Goal: Task Accomplishment & Management: Complete application form

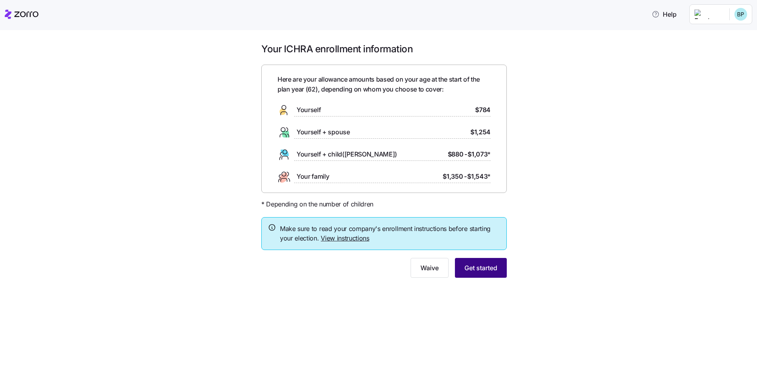
click at [486, 265] on span "Get started" at bounding box center [481, 268] width 33 height 10
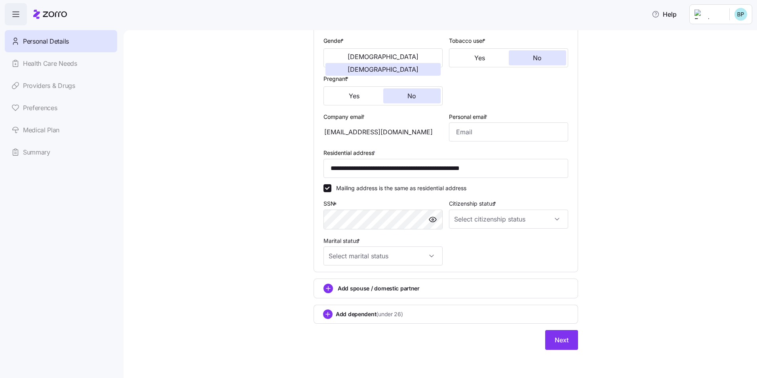
scroll to position [150, 0]
click at [558, 214] on input "Citizenship status *" at bounding box center [508, 218] width 119 height 19
click at [501, 238] on div "US citizen" at bounding box center [506, 242] width 113 height 17
type input "US citizen"
click at [429, 255] on input "Marital status *" at bounding box center [383, 255] width 119 height 19
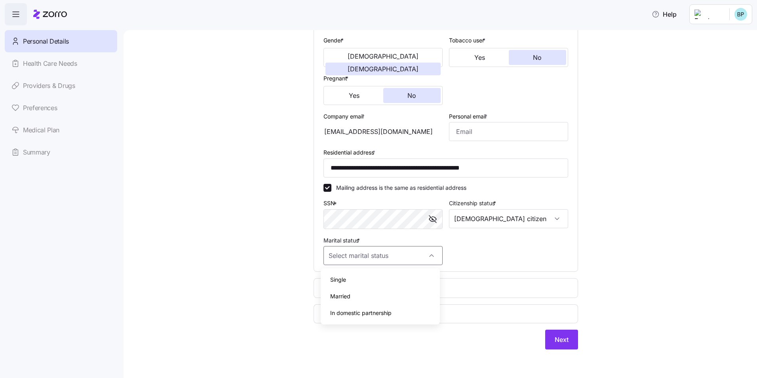
drag, startPoint x: 360, startPoint y: 295, endPoint x: 366, endPoint y: 291, distance: 6.0
click at [362, 294] on div "Married" at bounding box center [380, 296] width 113 height 17
type input "Married"
click at [563, 343] on span "Next" at bounding box center [562, 340] width 14 height 10
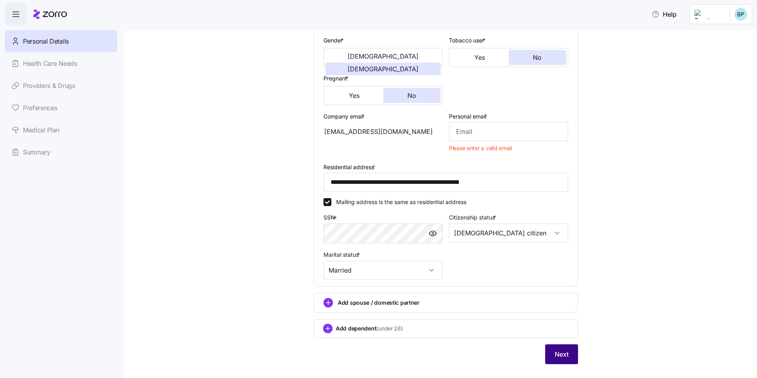
click at [562, 348] on button "Next" at bounding box center [561, 354] width 33 height 20
click at [560, 351] on span "Next" at bounding box center [562, 354] width 14 height 10
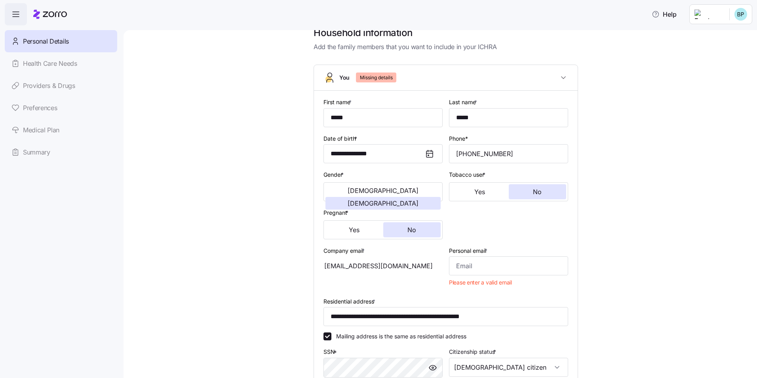
scroll to position [0, 0]
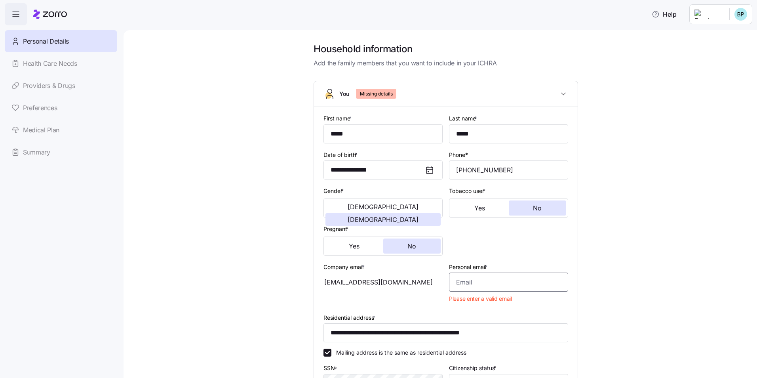
drag, startPoint x: 475, startPoint y: 284, endPoint x: 446, endPoint y: 287, distance: 29.9
click at [446, 287] on div "Personal email * Please enter a valid email" at bounding box center [509, 284] width 126 height 51
type input "bea_petro@yahoo.com"
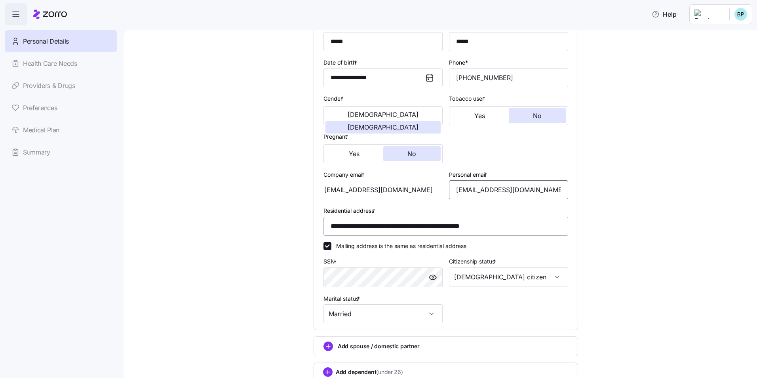
scroll to position [150, 0]
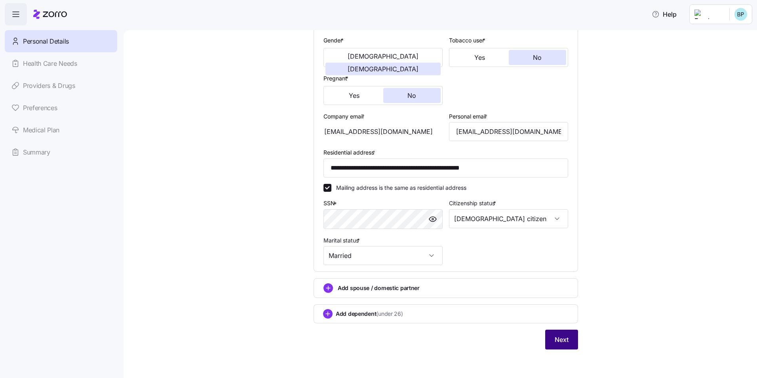
click at [557, 336] on span "Next" at bounding box center [562, 340] width 14 height 10
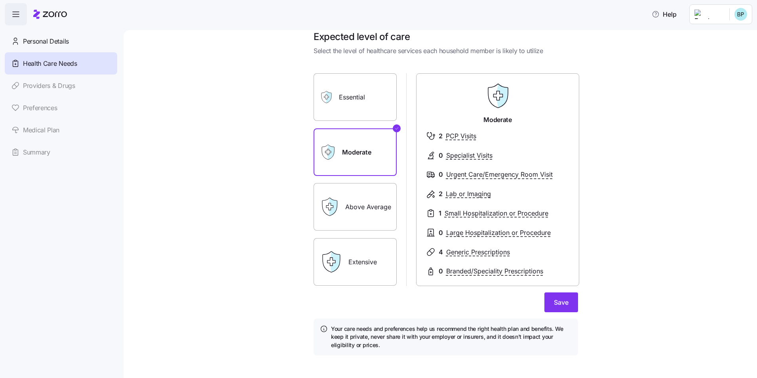
scroll to position [18, 0]
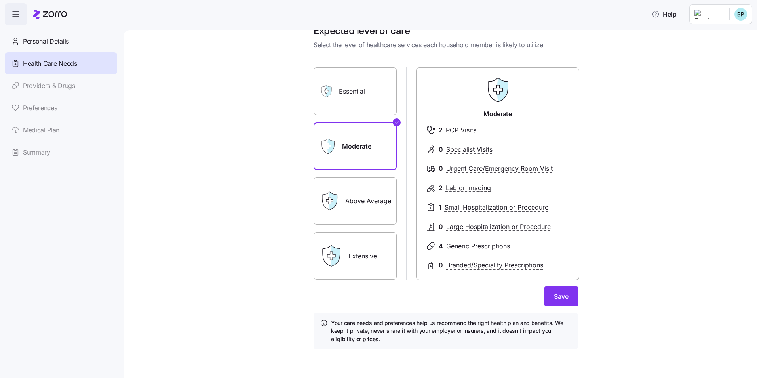
click at [357, 200] on label "Above Average" at bounding box center [355, 201] width 83 height 48
click at [0, 0] on input "Above Average" at bounding box center [0, 0] width 0 height 0
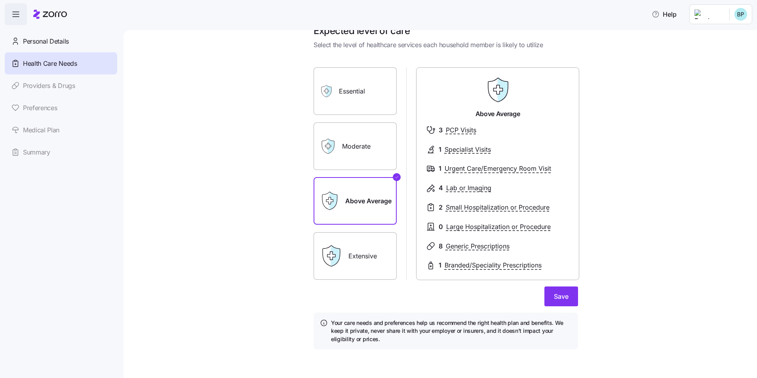
click at [352, 256] on label "Extensive" at bounding box center [355, 256] width 83 height 48
click at [0, 0] on input "Extensive" at bounding box center [0, 0] width 0 height 0
click at [364, 83] on label "Essential" at bounding box center [355, 91] width 83 height 48
click at [0, 0] on input "Essential" at bounding box center [0, 0] width 0 height 0
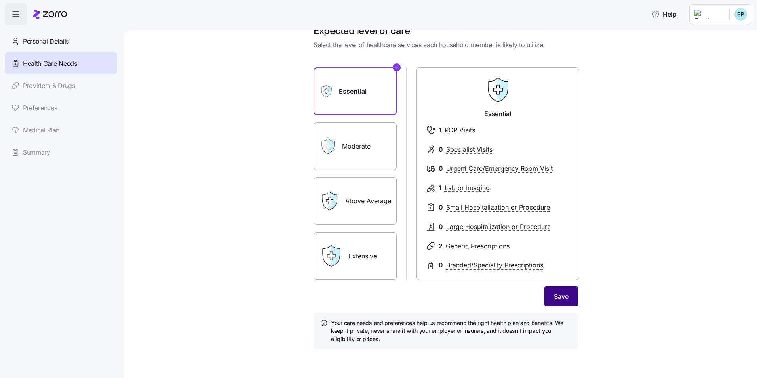
click at [568, 297] on button "Save" at bounding box center [562, 296] width 34 height 20
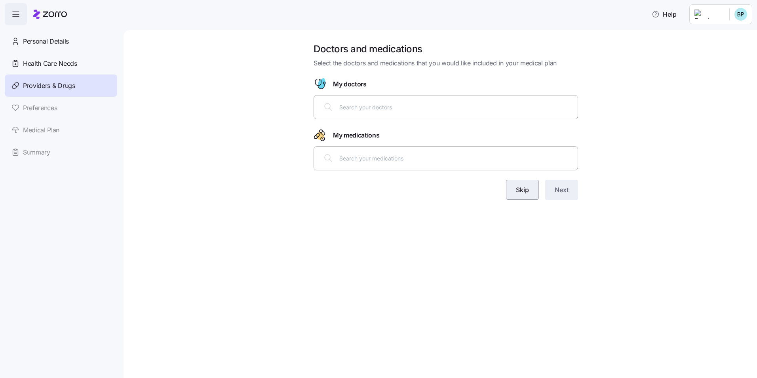
click at [531, 186] on button "Skip" at bounding box center [522, 190] width 33 height 20
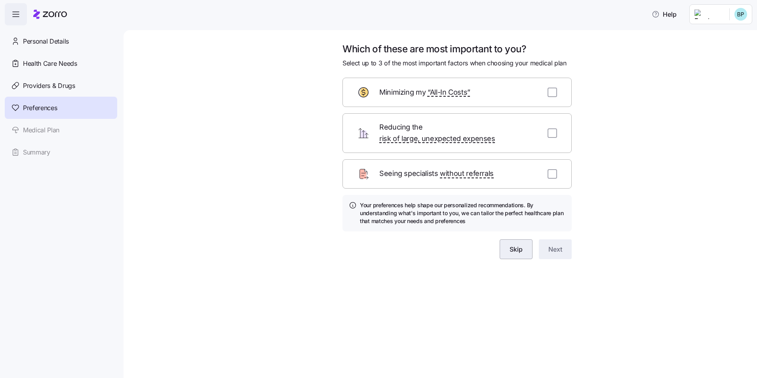
click at [521, 244] on span "Skip" at bounding box center [516, 249] width 13 height 10
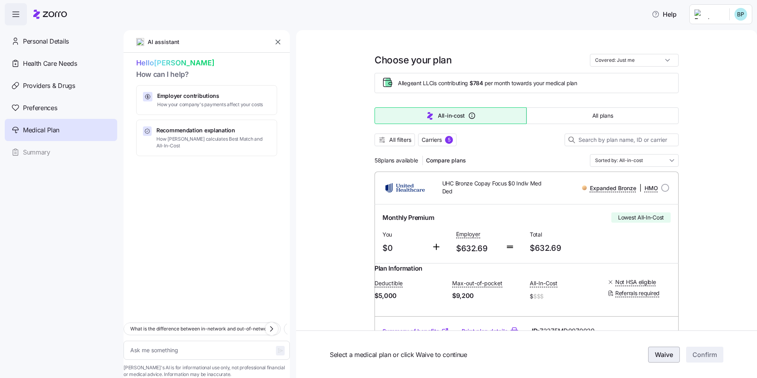
click at [648, 356] on button "Waive" at bounding box center [664, 355] width 32 height 16
type textarea "x"
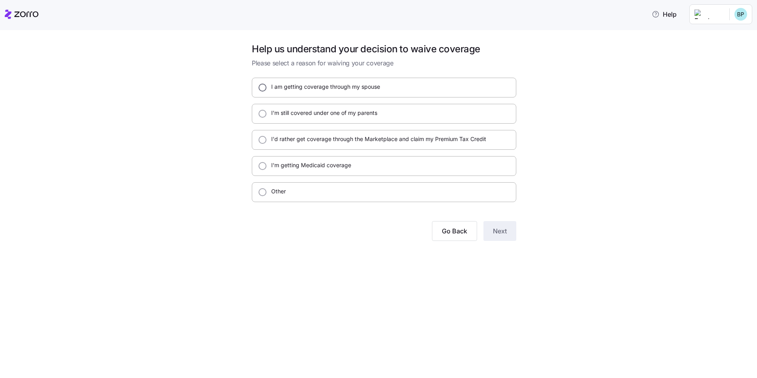
click at [263, 86] on input "I am getting coverage through my spouse" at bounding box center [263, 88] width 8 height 8
radio input "true"
click at [495, 232] on span "Next" at bounding box center [500, 231] width 14 height 10
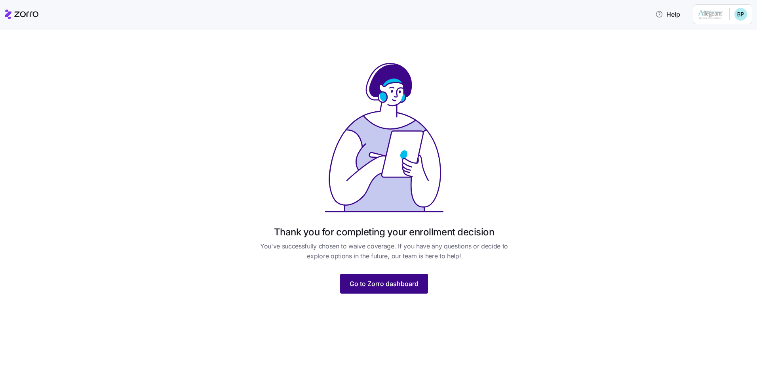
click at [394, 277] on button "Go to Zorro dashboard" at bounding box center [384, 284] width 88 height 20
